Goal: Go to known website: Access a specific website the user already knows

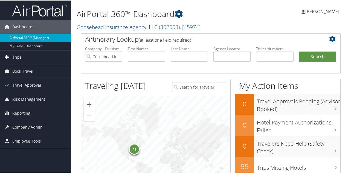
click at [17, 56] on span "Trips" at bounding box center [16, 57] width 9 height 14
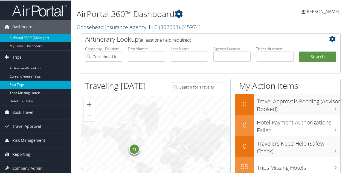
click at [18, 84] on link "Past Trips" at bounding box center [35, 84] width 71 height 8
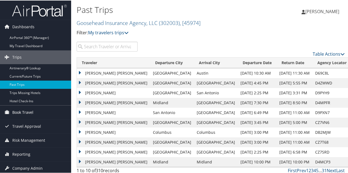
click at [20, 113] on span "Book Travel" at bounding box center [22, 112] width 21 height 14
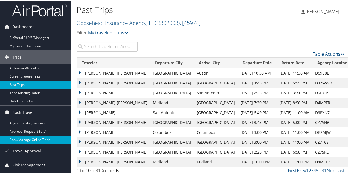
click at [34, 138] on link "Book/Manage Online Trips" at bounding box center [35, 139] width 71 height 8
